Goal: Transaction & Acquisition: Purchase product/service

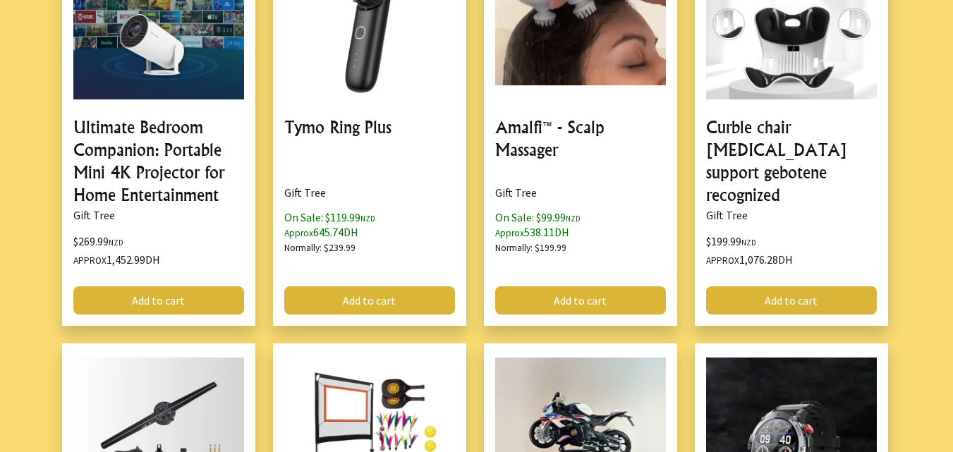
scroll to position [1564, 0]
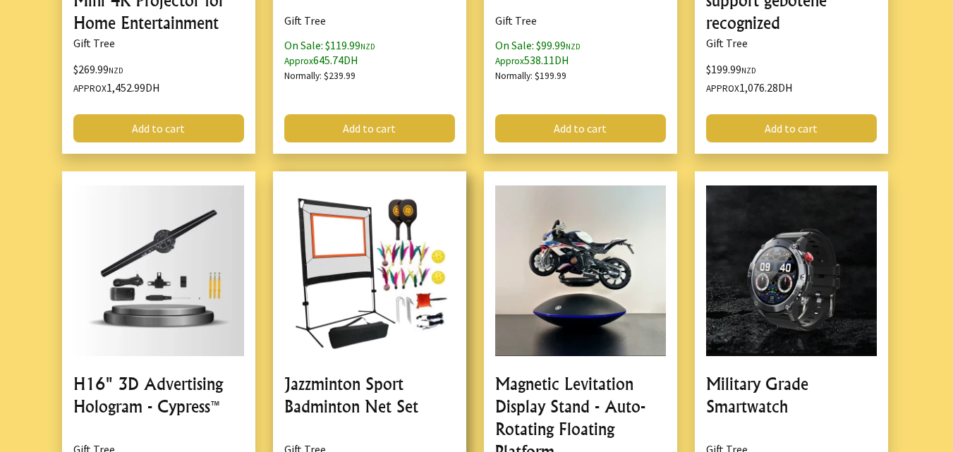
drag, startPoint x: 264, startPoint y: 121, endPoint x: 315, endPoint y: 193, distance: 88.6
click at [315, 193] on div "Ultimate Bedroom Companion: Portable Mini 4K Projector for Home Entertainment G…" at bounding box center [477, 164] width 858 height 872
click at [315, 193] on link at bounding box center [369, 376] width 193 height 411
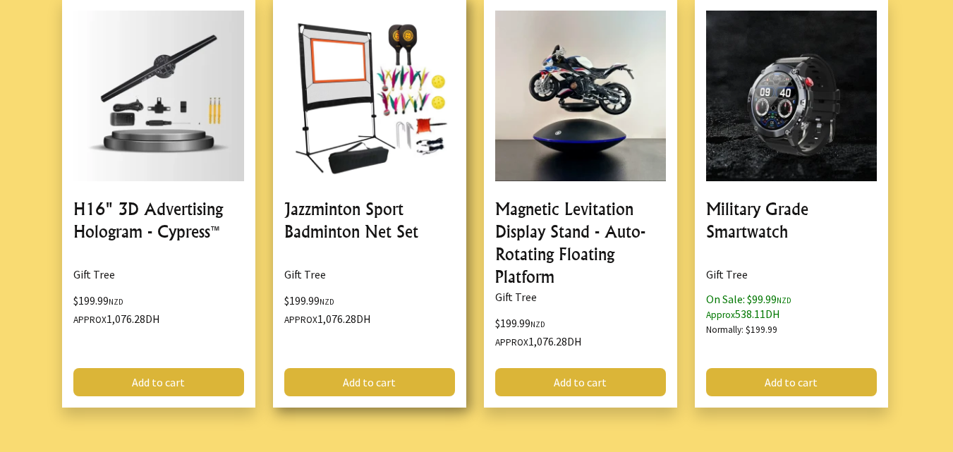
scroll to position [1739, 0]
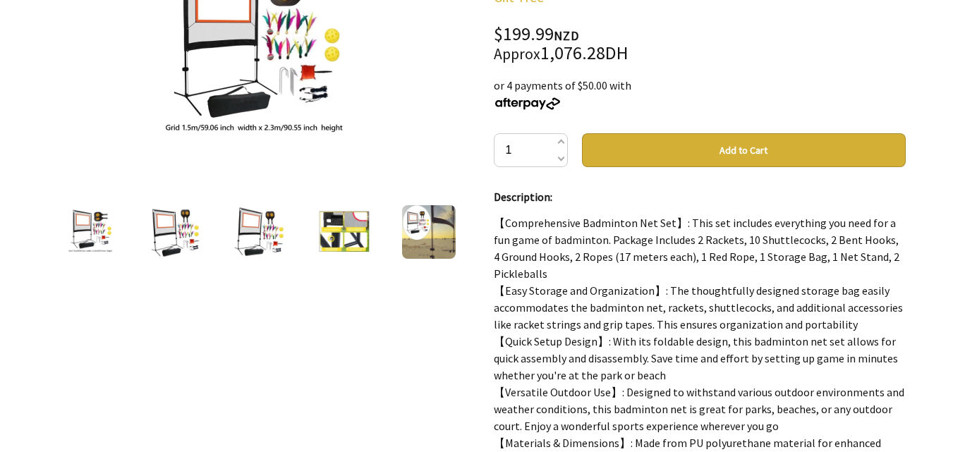
scroll to position [272, 0]
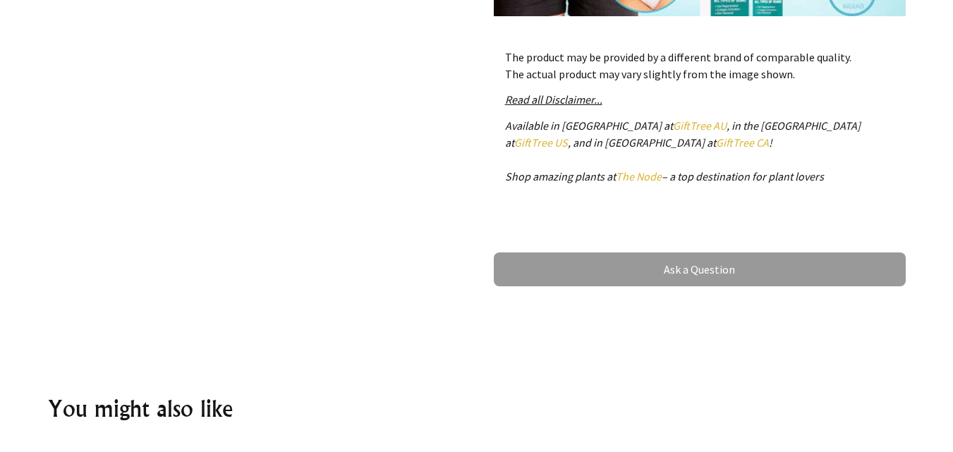
scroll to position [841, 0]
click at [558, 104] on em "Read all Disclaimer..." at bounding box center [553, 99] width 97 height 14
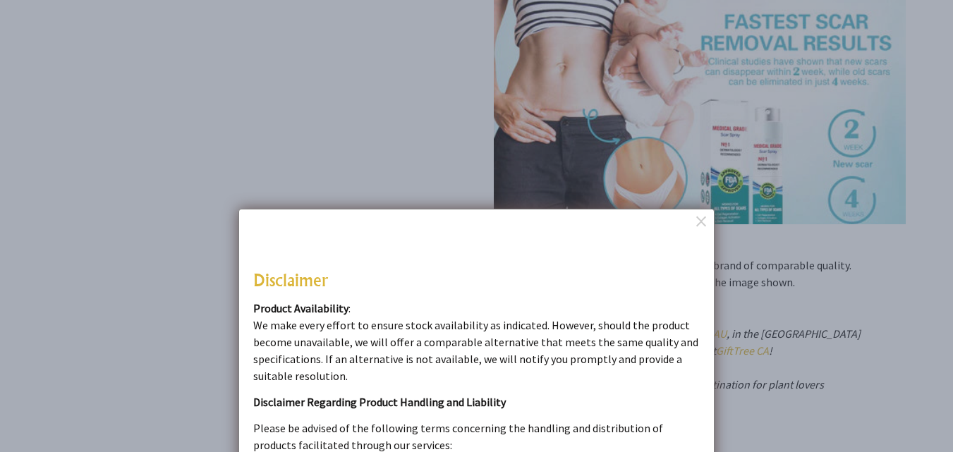
scroll to position [603, 0]
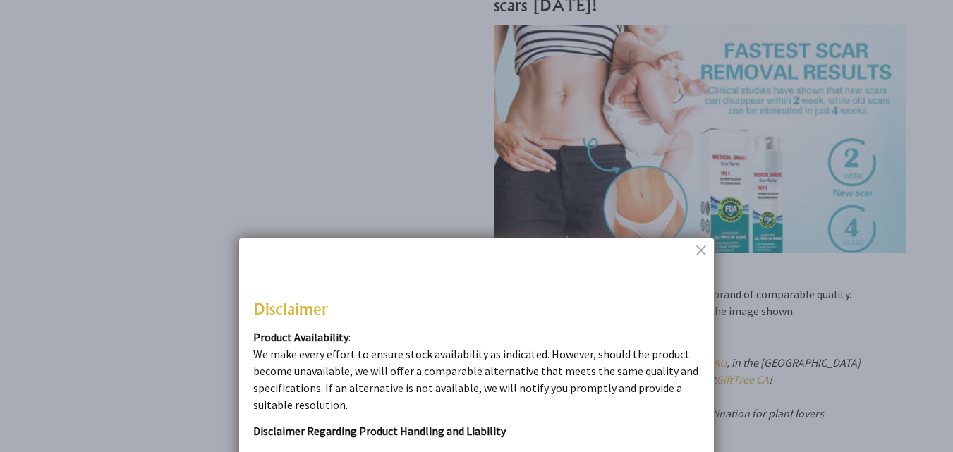
click at [702, 253] on dialogboxclose at bounding box center [702, 249] width 17 height 17
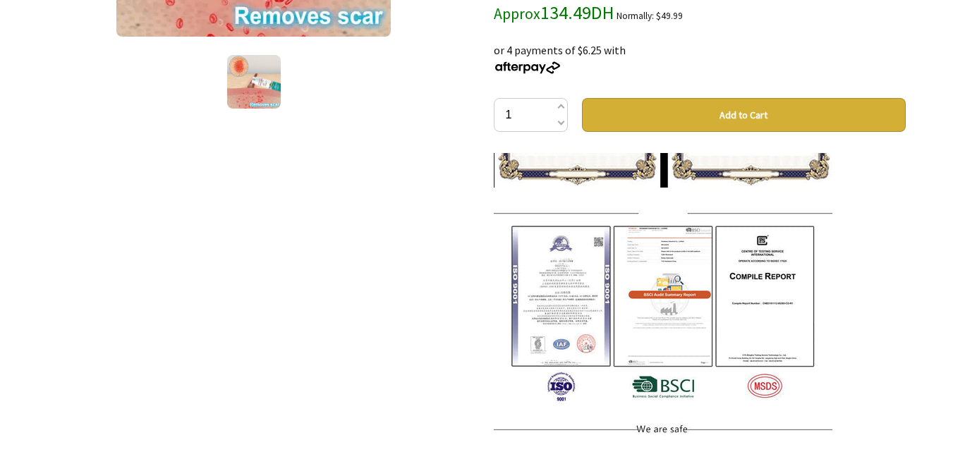
scroll to position [10278, 0]
